Goal: Information Seeking & Learning: Learn about a topic

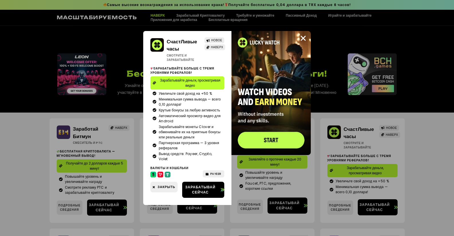
click at [271, 138] on img at bounding box center [271, 93] width 79 height 124
click at [302, 37] on icon "Закрыть" at bounding box center [303, 38] width 7 height 7
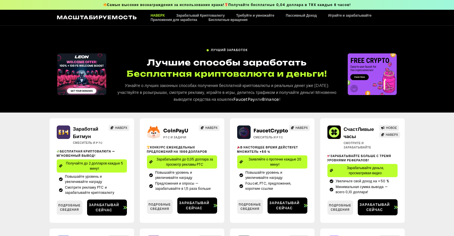
scroll to position [3, 0]
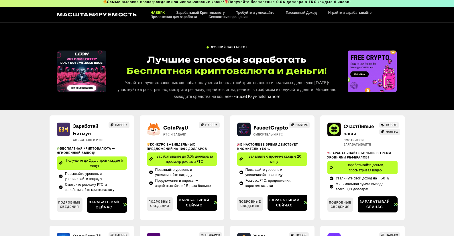
click at [371, 73] on div "1 / 3" at bounding box center [372, 71] width 49 height 42
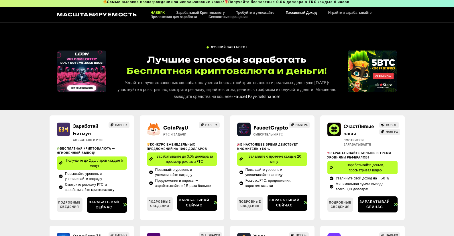
click at [300, 12] on link "Пассивный Доход" at bounding box center [301, 12] width 42 height 4
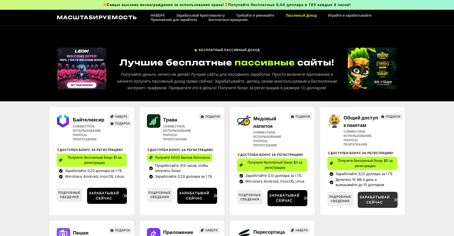
click at [375, 205] on span "Зарабатывай сейчас" at bounding box center [375, 199] width 34 height 10
